Goal: Ask a question

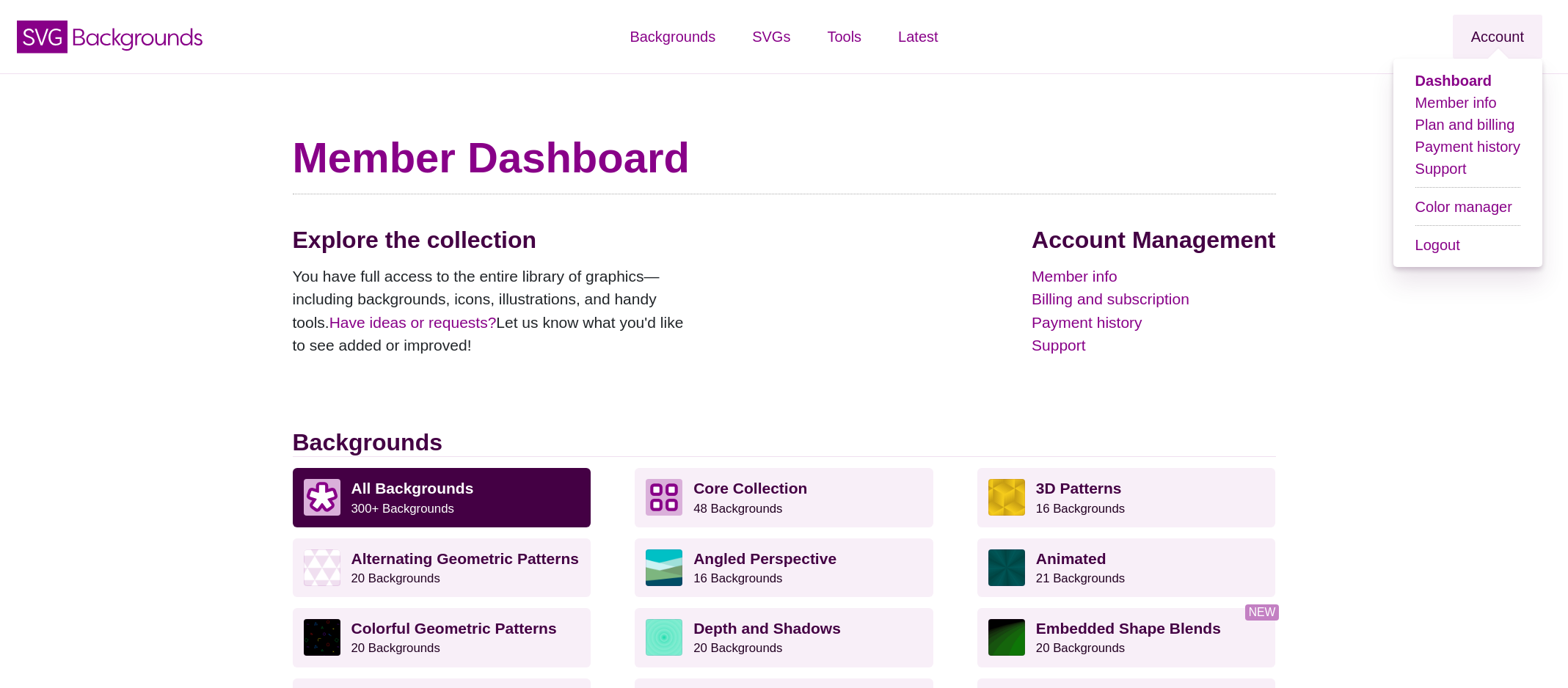
click at [1505, 34] on link "Account" at bounding box center [1497, 36] width 89 height 44
click at [1467, 167] on link "Support" at bounding box center [1441, 169] width 51 height 16
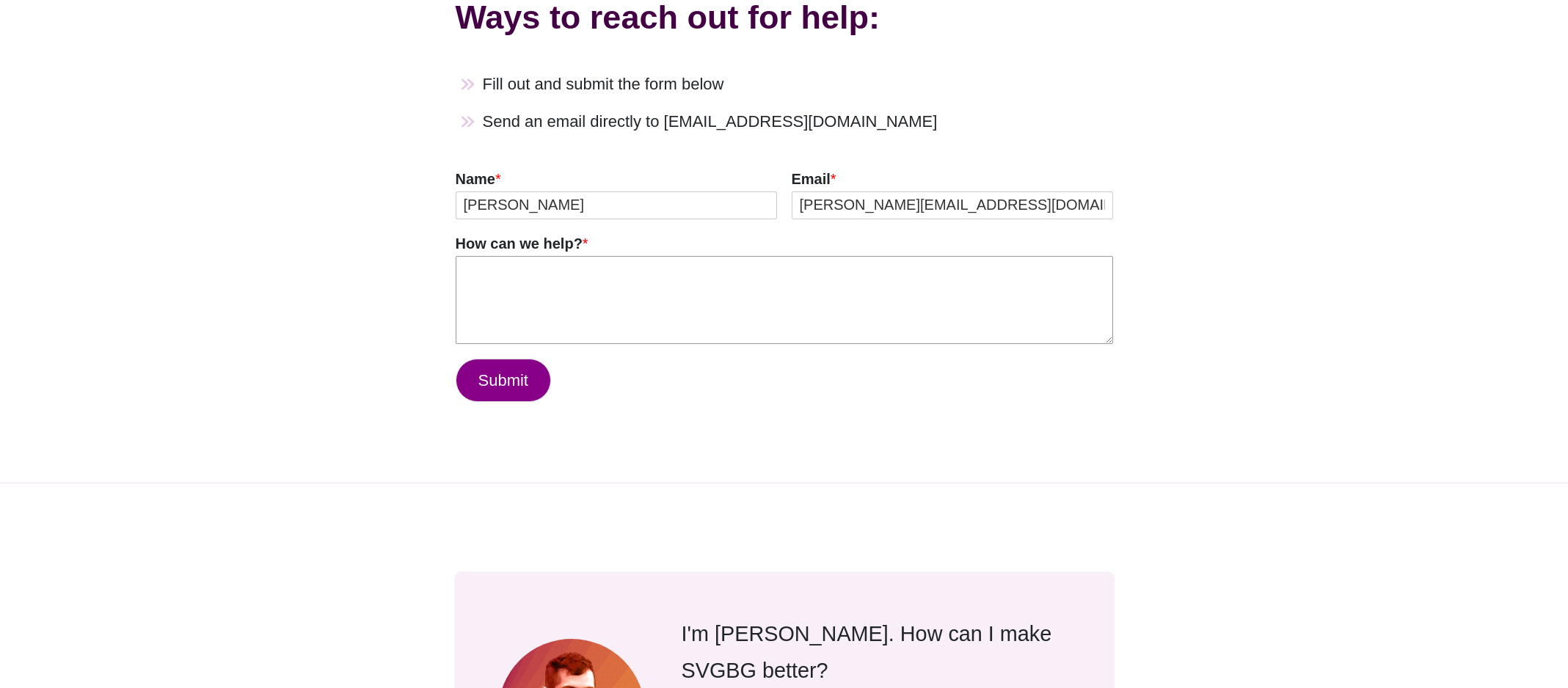
drag, startPoint x: 624, startPoint y: 293, endPoint x: 639, endPoint y: 299, distance: 16.2
click at [624, 293] on textarea "How can we help? *" at bounding box center [784, 300] width 658 height 88
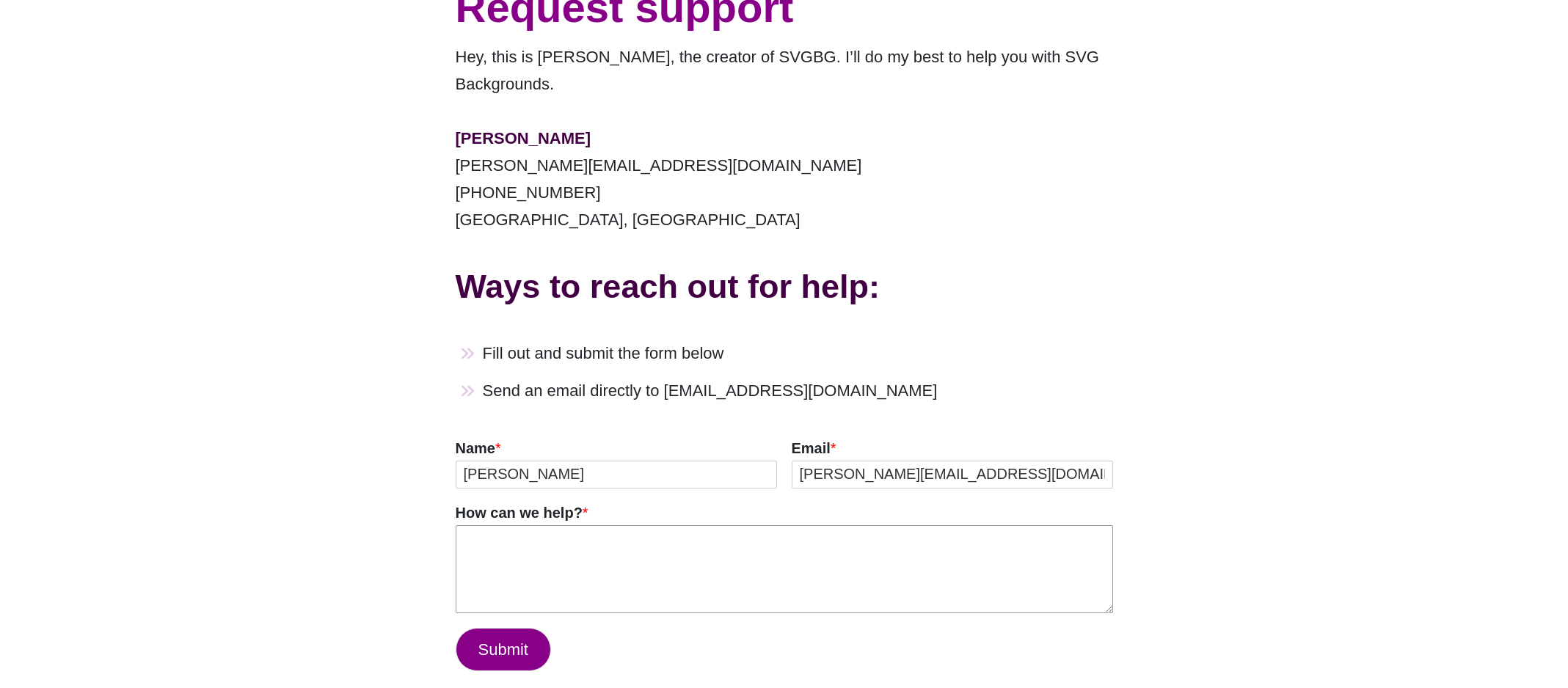
scroll to position [156, 0]
click at [617, 553] on textarea "How can we help? *" at bounding box center [784, 568] width 658 height 88
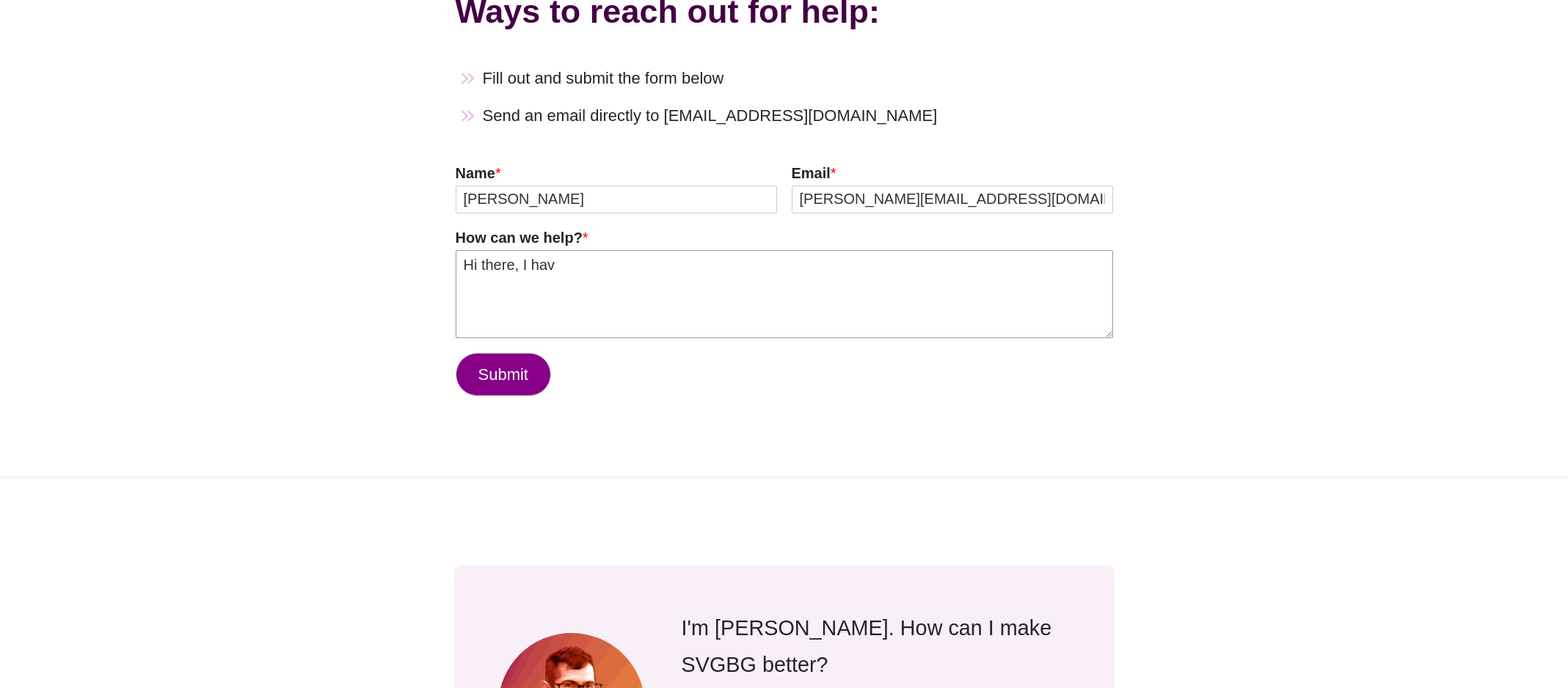
scroll to position [437, 0]
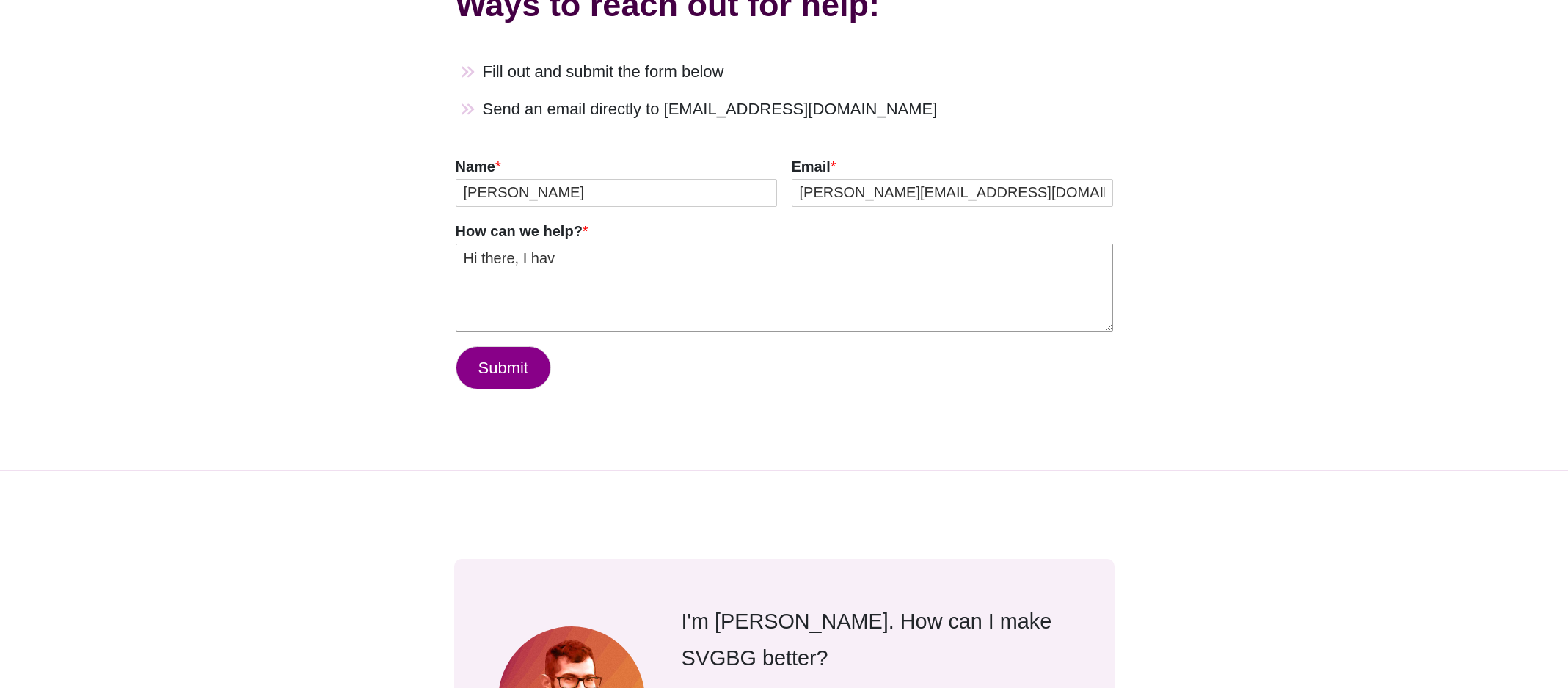
click at [609, 264] on textarea "Hi there, I hav" at bounding box center [784, 287] width 658 height 88
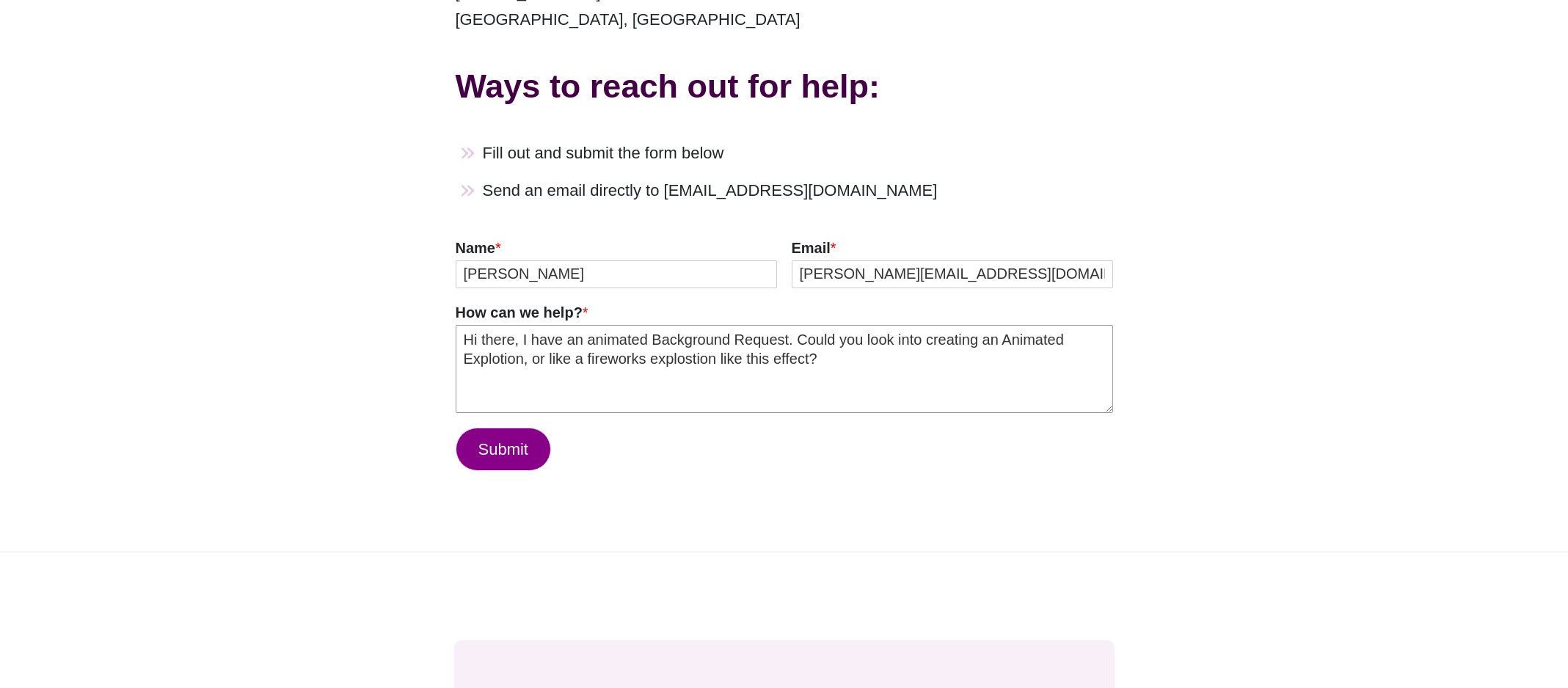
scroll to position [348, 0]
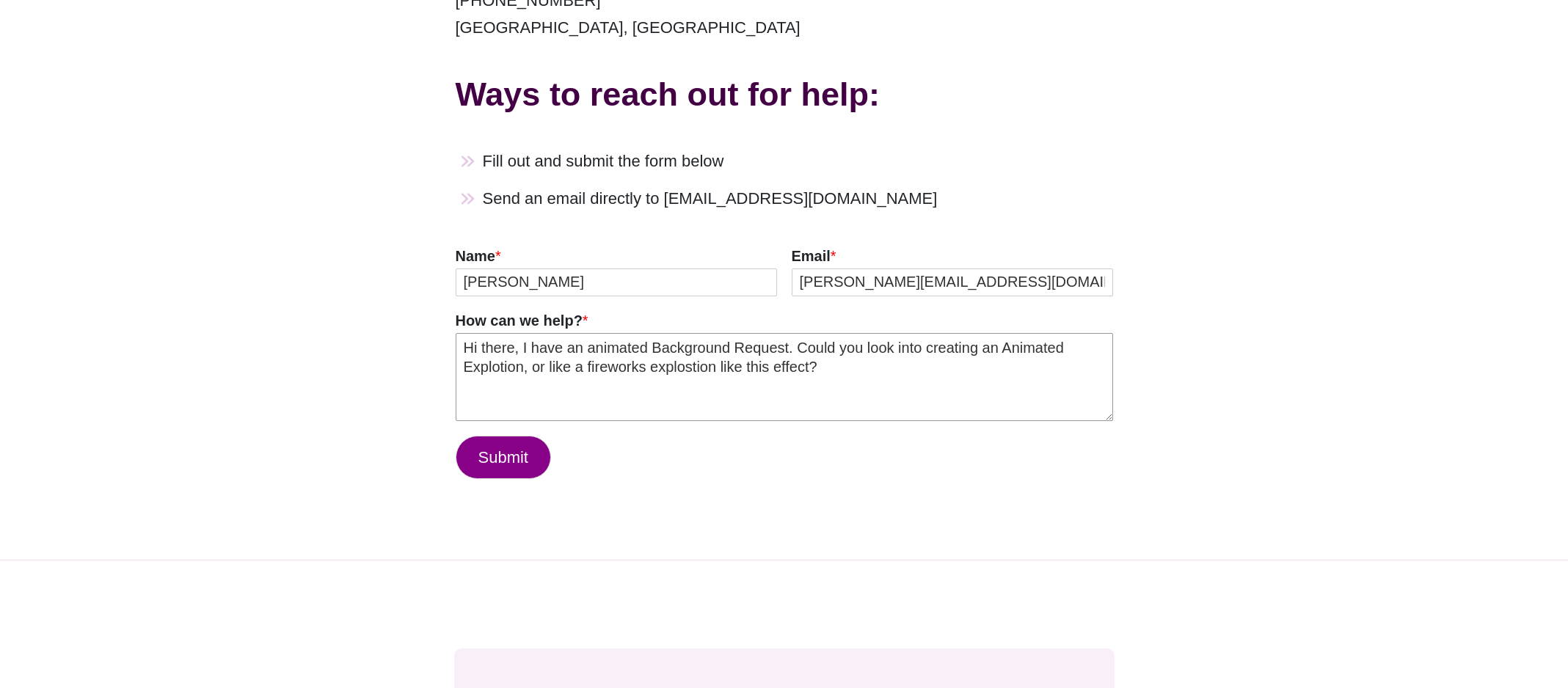
click at [857, 362] on textarea "Hi there, I have an animated Background Request. Could you look into creating a…" at bounding box center [784, 377] width 658 height 88
drag, startPoint x: 698, startPoint y: 385, endPoint x: 769, endPoint y: 387, distance: 71.0
click at [769, 387] on textarea "Hi there, I have an animated Background Request. Could you look into creating a…" at bounding box center [784, 377] width 658 height 88
click at [669, 387] on textarea "Hi there, I have an animated Background Request. Could you look into creating a…" at bounding box center [784, 377] width 658 height 88
click at [602, 389] on textarea "Hi there, I have an animated Background Request. Could you look into creating a…" at bounding box center [784, 377] width 658 height 88
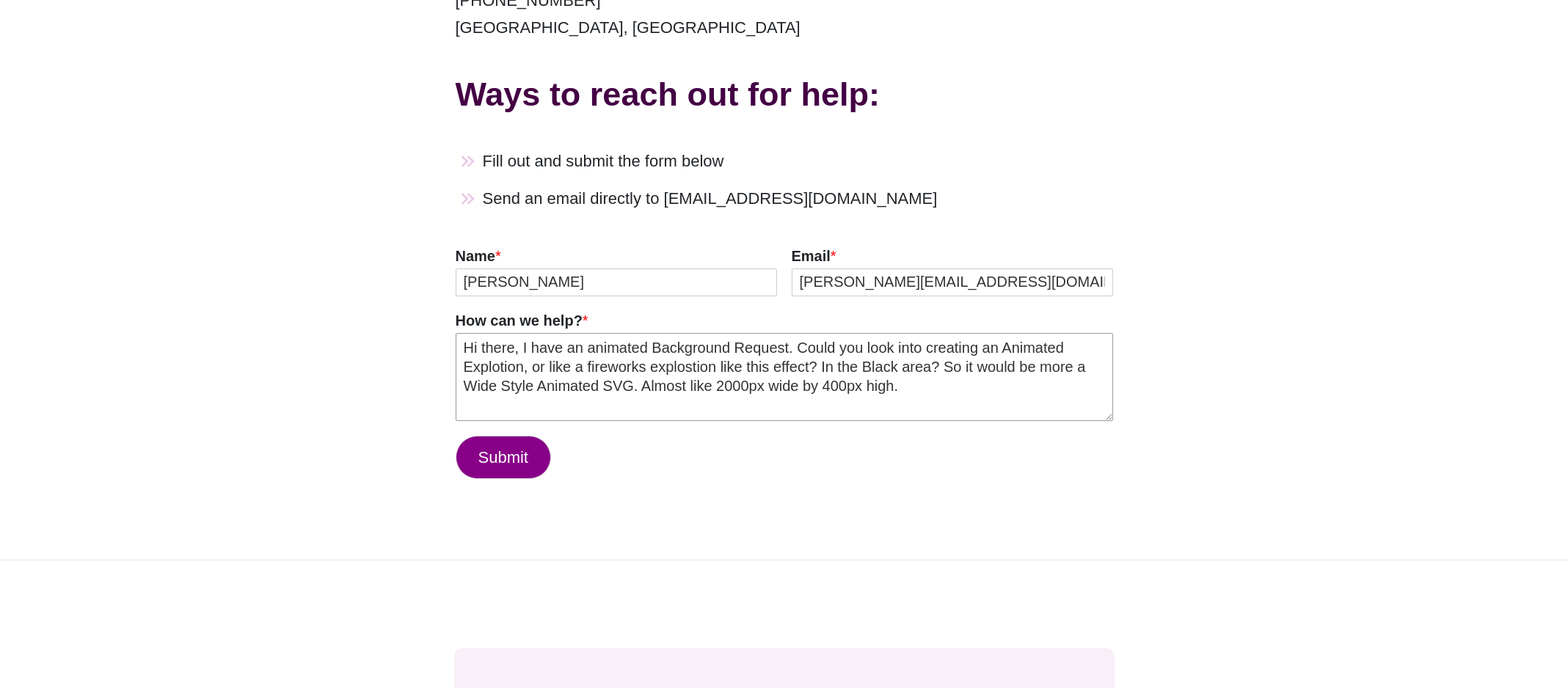
click at [867, 383] on textarea "Hi there, I have an animated Background Request. Could you look into creating a…" at bounding box center [784, 377] width 658 height 88
drag, startPoint x: 764, startPoint y: 407, endPoint x: 452, endPoint y: 354, distance: 316.5
click at [452, 354] on div "Request support Hey, this is [PERSON_NAME], the creator of SVGBG. I’ll do my be…" at bounding box center [784, 143] width 712 height 761
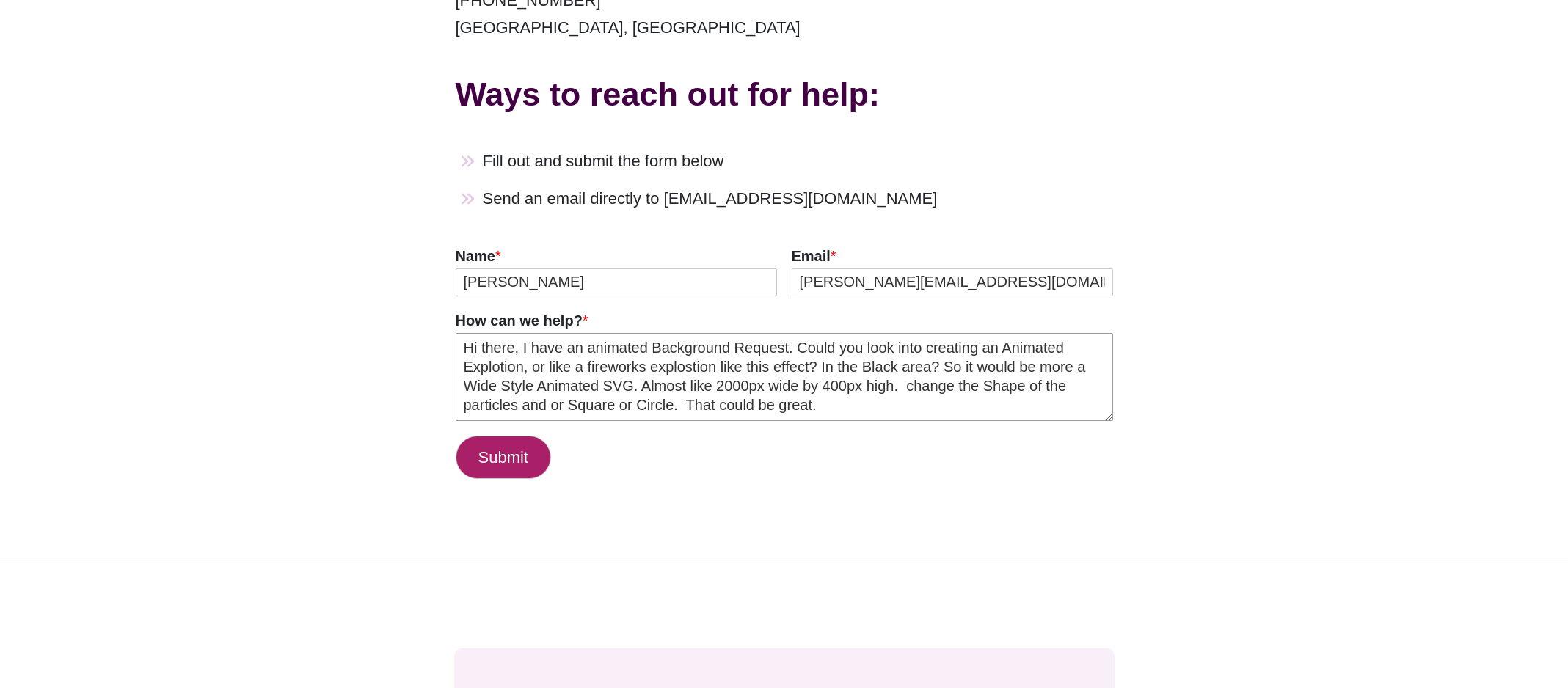
type textarea "Hi there, I have an animated Background Request. Could you look into creating a…"
click at [504, 460] on button "Submit" at bounding box center [503, 458] width 96 height 43
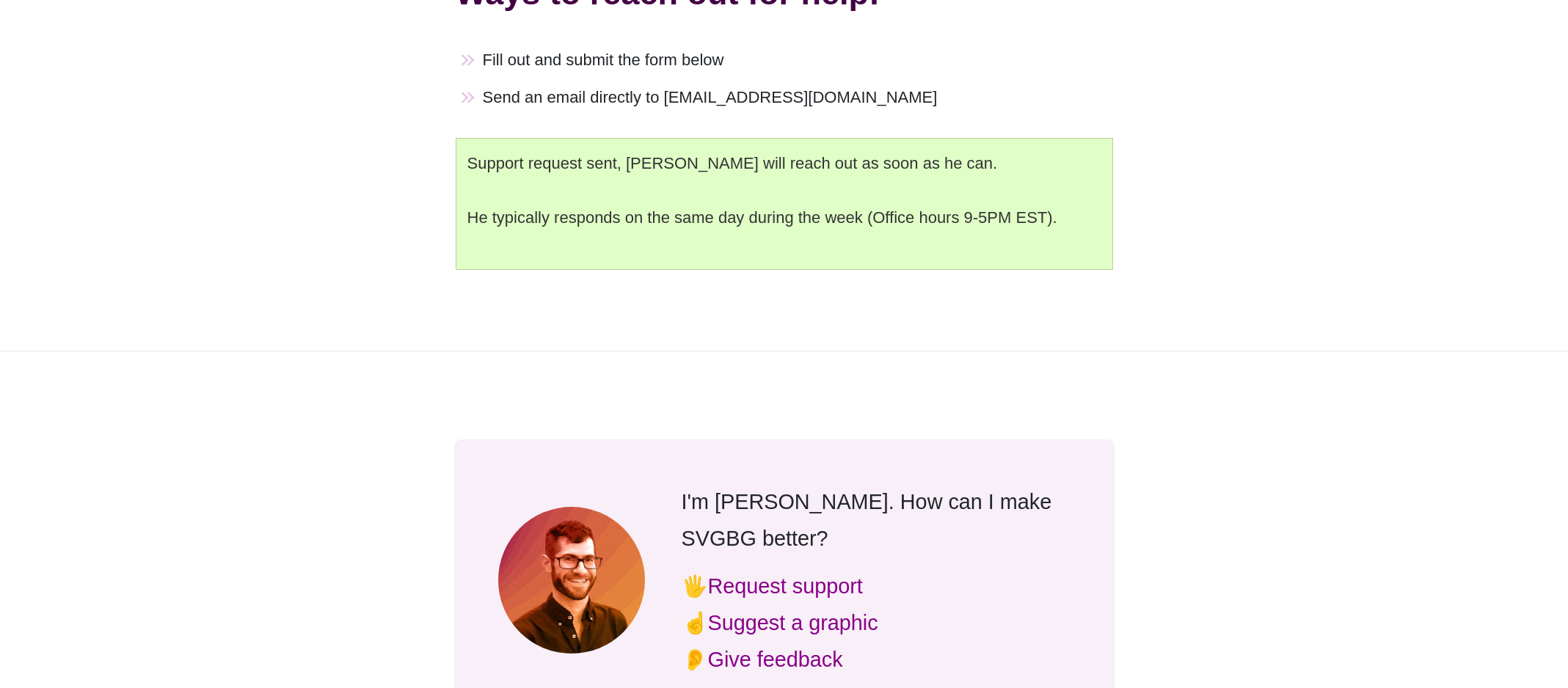
scroll to position [513, 0]
